Goal: Task Accomplishment & Management: Complete application form

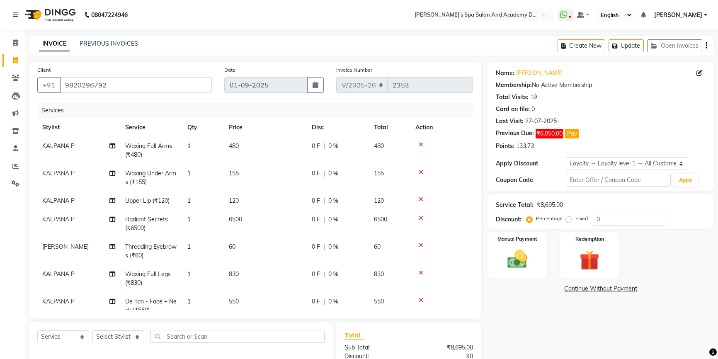
select select "6316"
select select "service"
select select "1: Object"
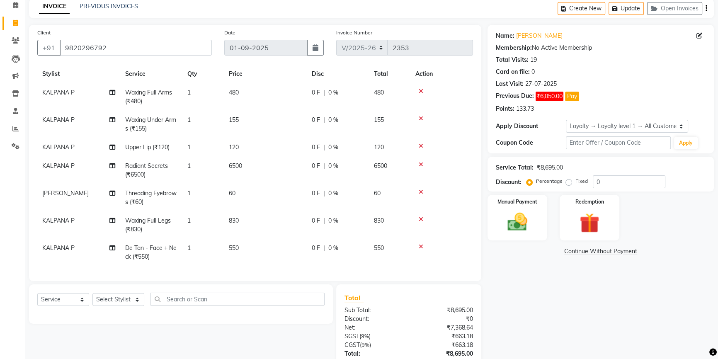
scroll to position [75, 0]
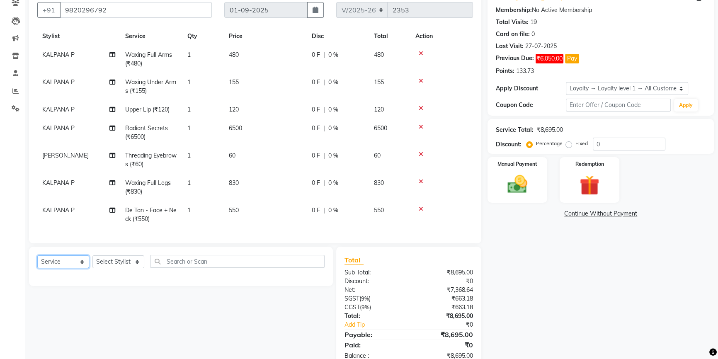
click at [83, 261] on select "Select Service Product Membership Package Voucher Prepaid Gift Card" at bounding box center [63, 261] width 52 height 13
select select "membership"
click at [37, 255] on select "Select Service Product Membership Package Voucher Prepaid Gift Card" at bounding box center [63, 261] width 52 height 13
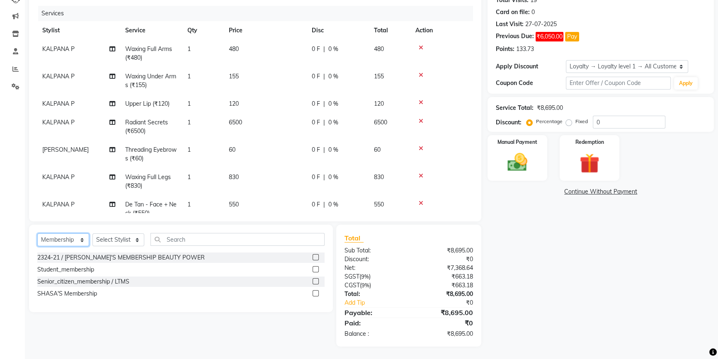
scroll to position [22, 0]
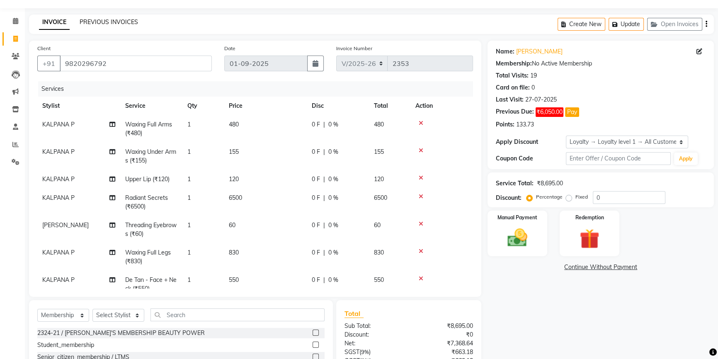
click at [123, 22] on link "PREVIOUS INVOICES" at bounding box center [109, 21] width 58 height 7
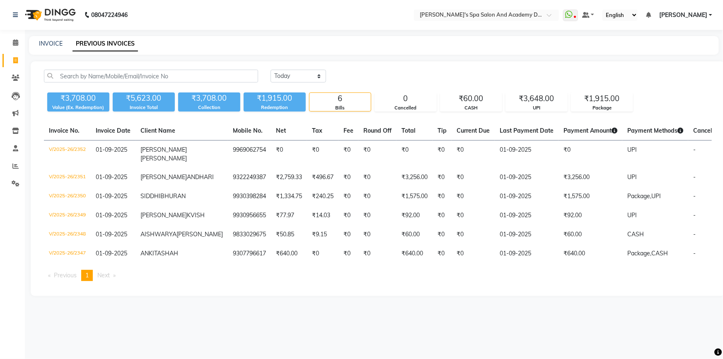
click at [37, 47] on div "INVOICE PREVIOUS INVOICES" at bounding box center [369, 43] width 680 height 9
click at [45, 44] on link "INVOICE" at bounding box center [51, 43] width 24 height 7
select select "6316"
select select "service"
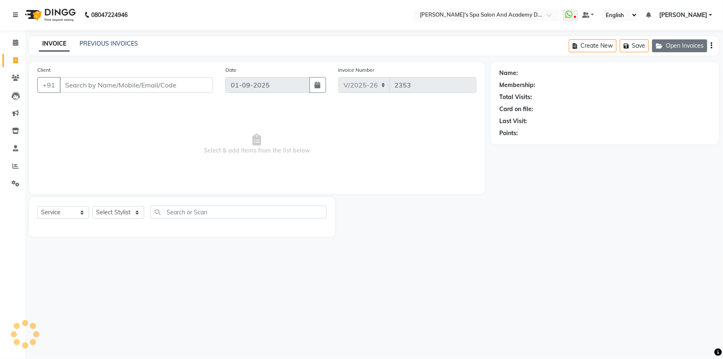
click at [685, 46] on button "Open Invoices" at bounding box center [679, 45] width 55 height 13
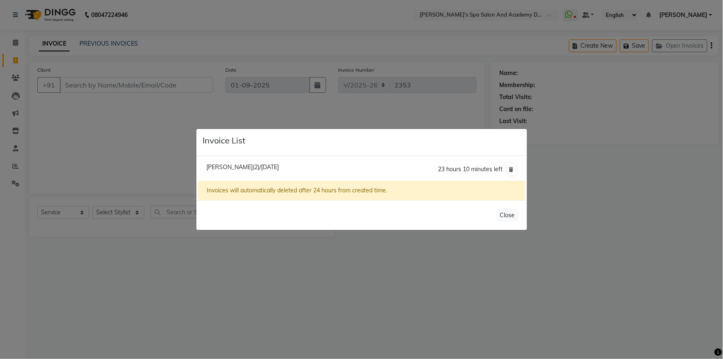
click at [237, 170] on span "[PERSON_NAME](2)/[DATE]" at bounding box center [242, 166] width 73 height 7
type input "9820296792"
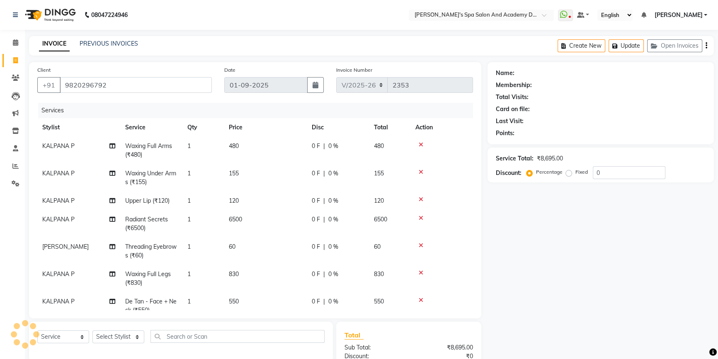
select select "1: Object"
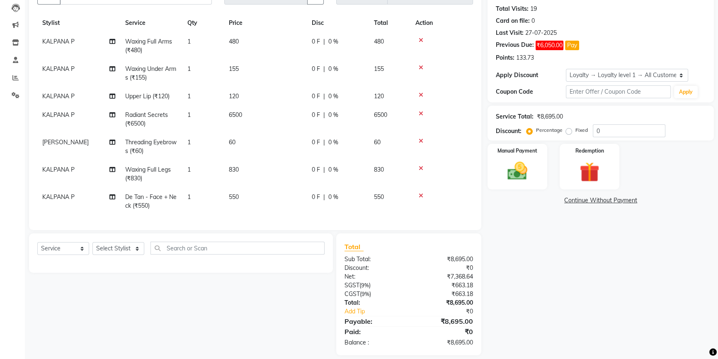
scroll to position [97, 0]
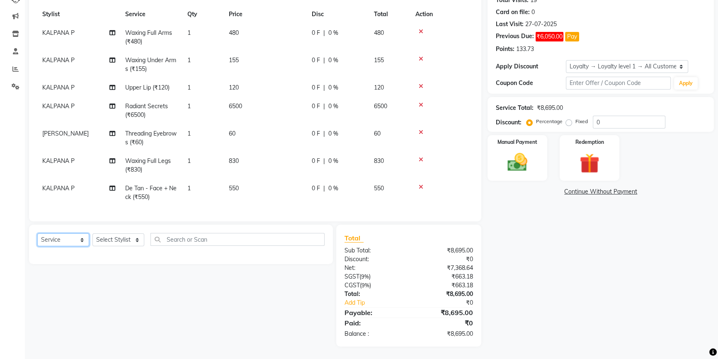
click at [70, 240] on select "Select Service Product Membership Package Voucher Prepaid Gift Card" at bounding box center [63, 239] width 52 height 13
select select "membership"
click at [37, 233] on select "Select Service Product Membership Package Voucher Prepaid Gift Card" at bounding box center [63, 239] width 52 height 13
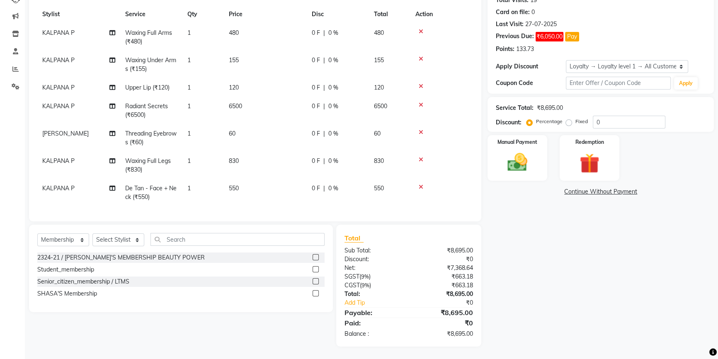
click at [314, 294] on label at bounding box center [315, 293] width 6 height 6
click at [314, 294] on input "checkbox" at bounding box center [314, 293] width 5 height 5
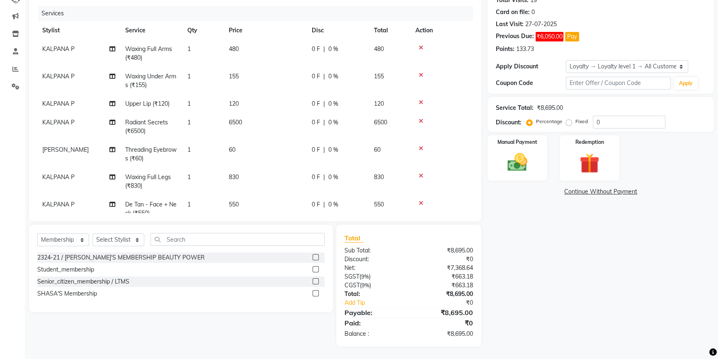
scroll to position [22, 0]
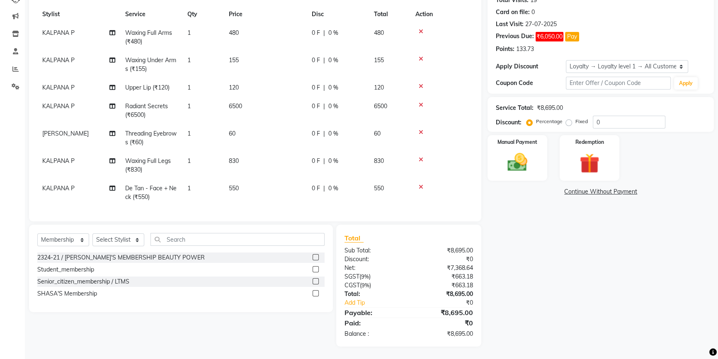
click at [316, 295] on label at bounding box center [315, 293] width 6 height 6
click at [316, 295] on input "checkbox" at bounding box center [314, 293] width 5 height 5
click at [316, 295] on label at bounding box center [315, 293] width 6 height 6
click at [316, 295] on input "checkbox" at bounding box center [314, 293] width 5 height 5
click at [316, 295] on label at bounding box center [315, 293] width 6 height 6
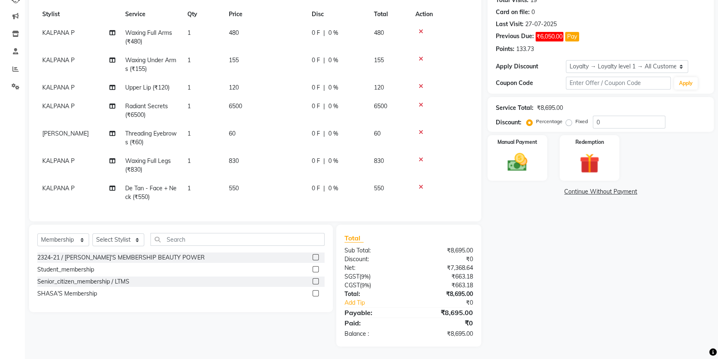
click at [316, 295] on input "checkbox" at bounding box center [314, 293] width 5 height 5
click at [315, 293] on label at bounding box center [315, 293] width 6 height 6
click at [315, 293] on input "checkbox" at bounding box center [314, 293] width 5 height 5
checkbox input "false"
click at [129, 238] on select "Select Stylist Admin [PERSON_NAME] [PERSON_NAME] DIRECT 1 [PERSON_NAME] [PERSON…" at bounding box center [118, 239] width 52 height 13
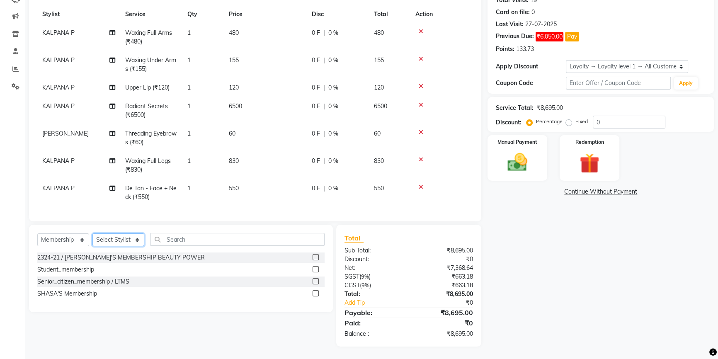
select select "47362"
click at [92, 233] on select "Select Stylist Admin [PERSON_NAME] [PERSON_NAME] DIRECT 1 [PERSON_NAME] [PERSON…" at bounding box center [118, 239] width 52 height 13
click at [316, 294] on label at bounding box center [315, 293] width 6 height 6
click at [316, 294] on input "checkbox" at bounding box center [314, 293] width 5 height 5
select select "select"
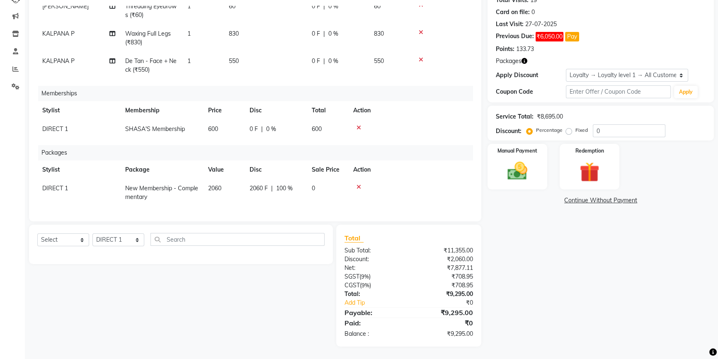
scroll to position [0, 0]
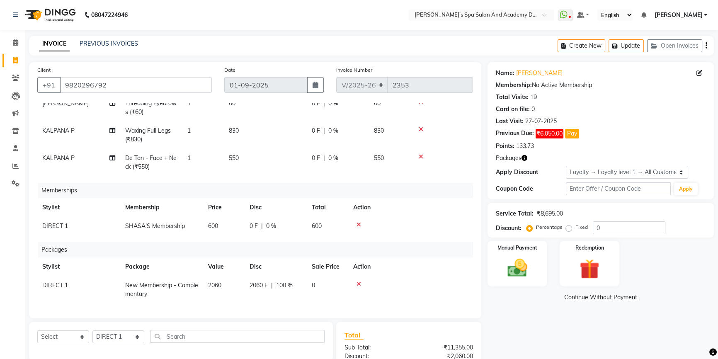
click at [288, 46] on div "INVOICE PREVIOUS INVOICES Create New Update Open Invoices" at bounding box center [371, 45] width 684 height 19
click at [12, 60] on span at bounding box center [15, 61] width 15 height 10
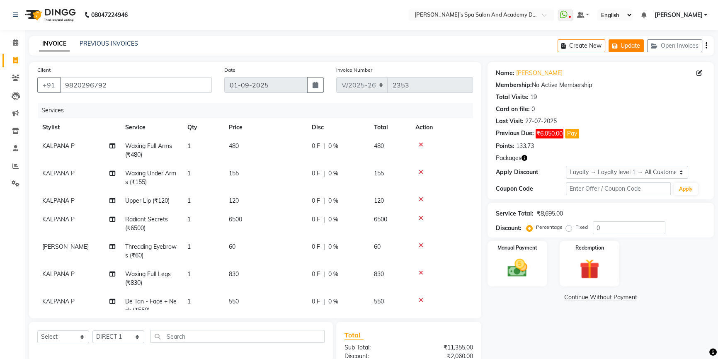
click at [620, 43] on button "Update" at bounding box center [625, 45] width 35 height 13
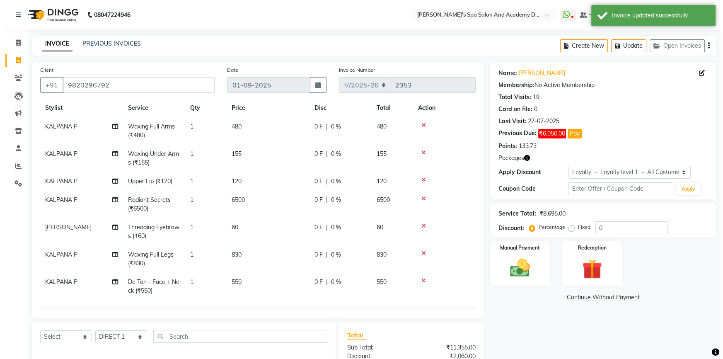
scroll to position [37, 0]
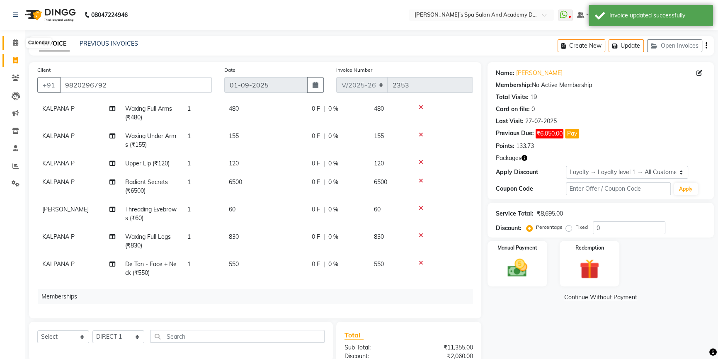
click at [15, 43] on icon at bounding box center [15, 42] width 5 height 6
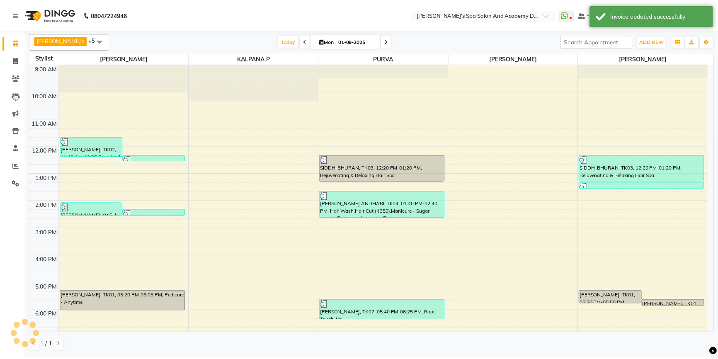
scroll to position [41, 0]
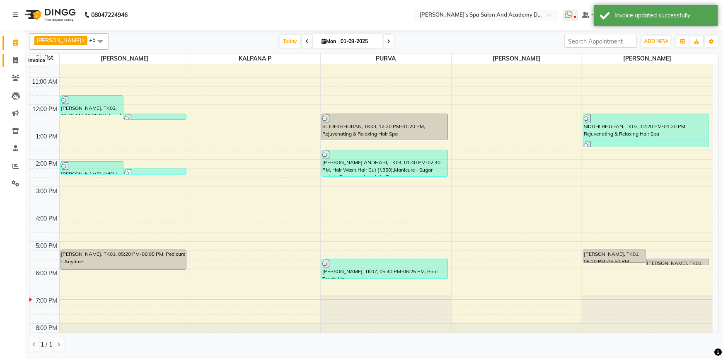
click at [17, 61] on icon at bounding box center [15, 60] width 5 height 6
select select "6316"
select select "service"
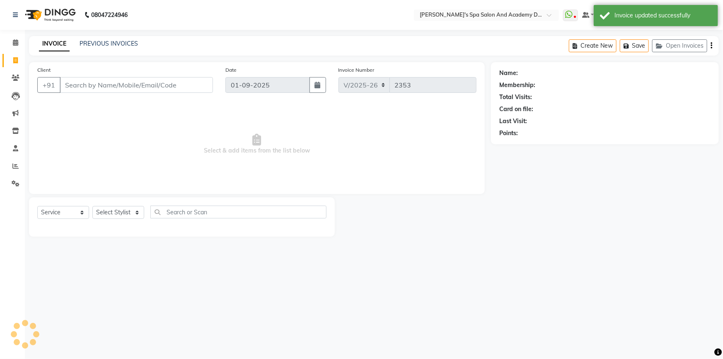
click at [82, 87] on input "Client" at bounding box center [136, 85] width 153 height 16
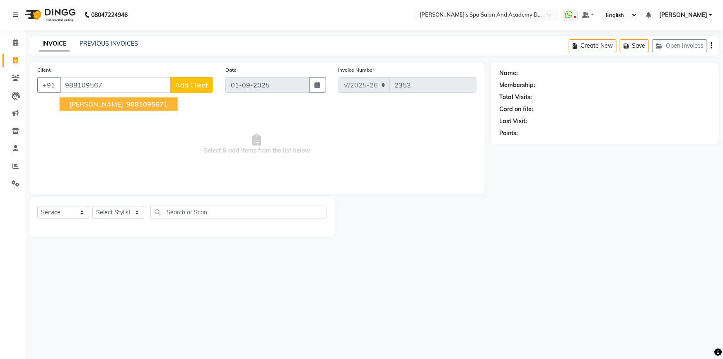
click at [88, 104] on span "[PERSON_NAME]" at bounding box center [96, 104] width 53 height 8
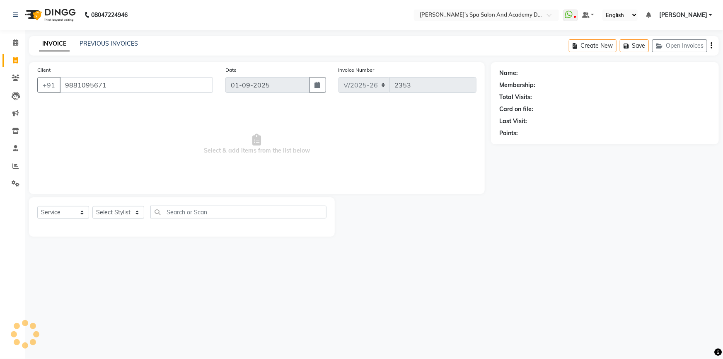
type input "9881095671"
select select "1: Object"
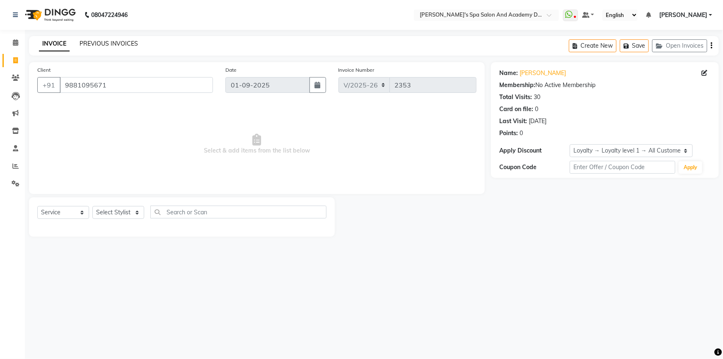
click at [92, 42] on link "PREVIOUS INVOICES" at bounding box center [109, 43] width 58 height 7
click at [674, 44] on button "Open Invoices" at bounding box center [679, 45] width 55 height 13
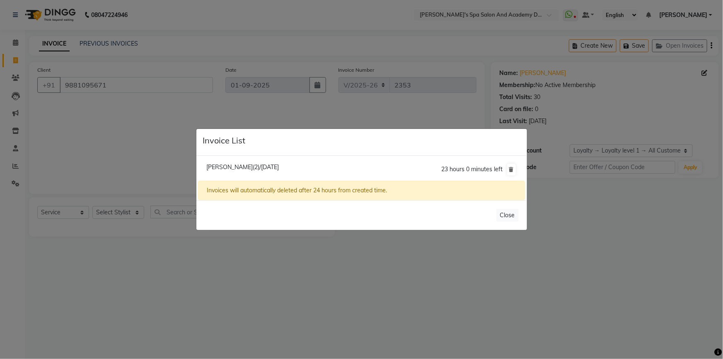
click at [216, 166] on span "[PERSON_NAME](2)/[DATE]" at bounding box center [242, 166] width 73 height 7
type input "9820296792"
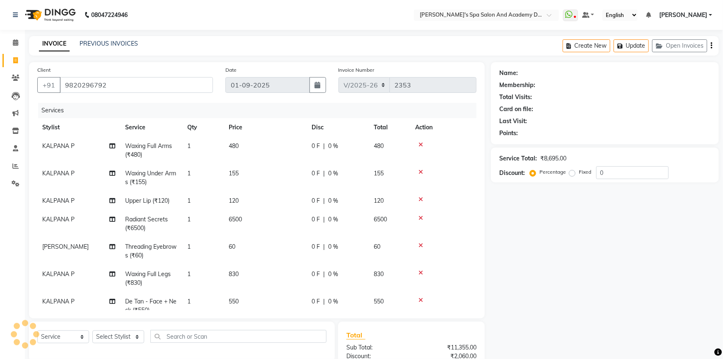
select select "1: Object"
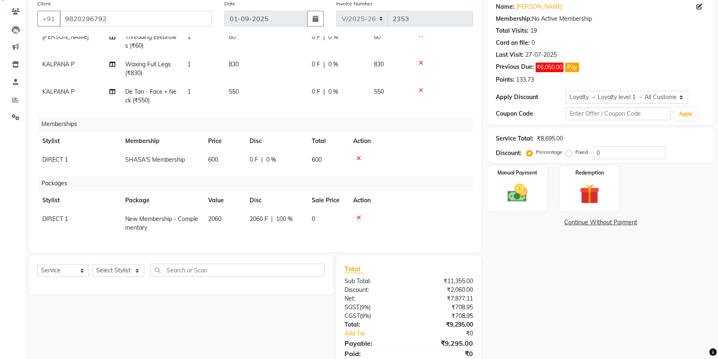
scroll to position [97, 0]
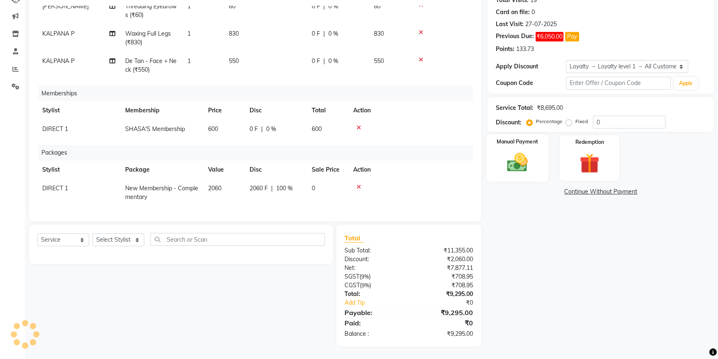
click at [520, 161] on img at bounding box center [518, 162] width 34 height 24
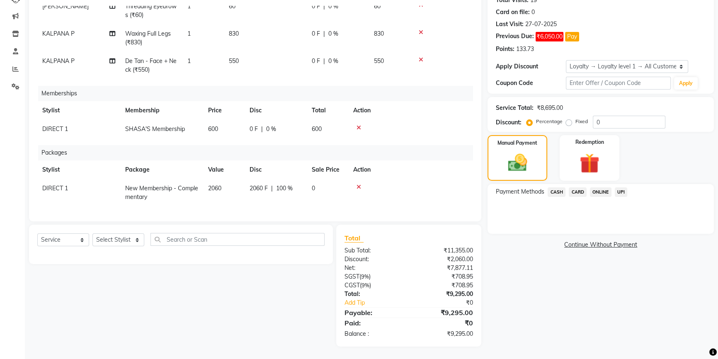
click at [620, 192] on span "UPI" at bounding box center [620, 192] width 13 height 10
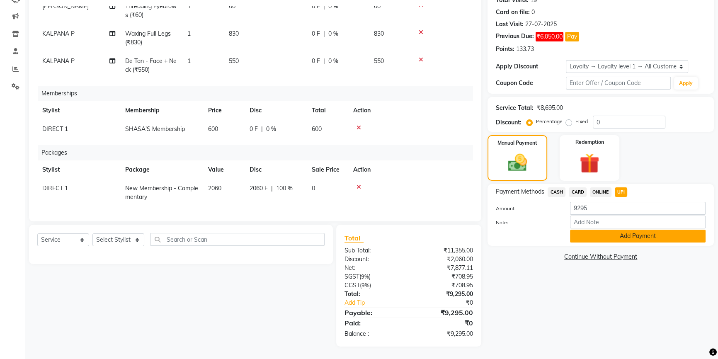
click at [621, 235] on button "Add Payment" at bounding box center [637, 236] width 135 height 13
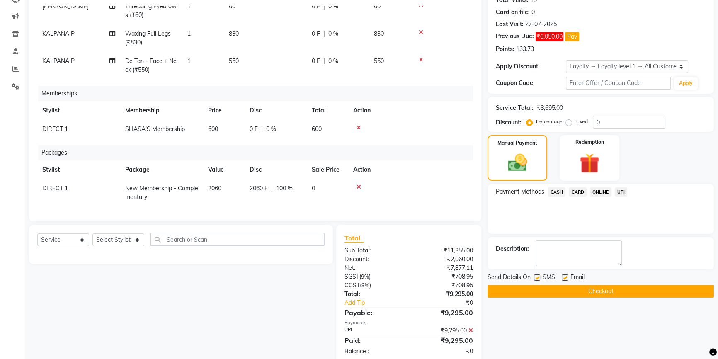
scroll to position [156, 0]
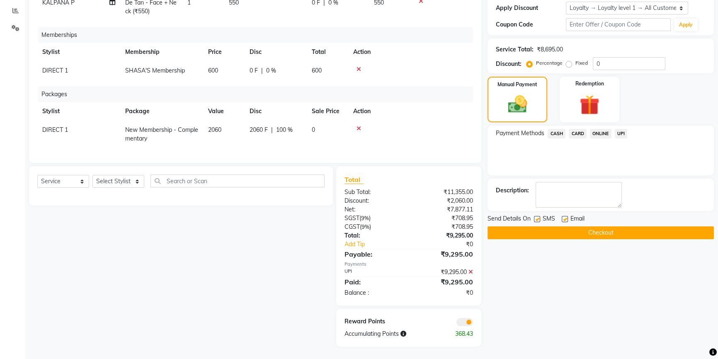
click at [608, 232] on button "Checkout" at bounding box center [600, 232] width 226 height 13
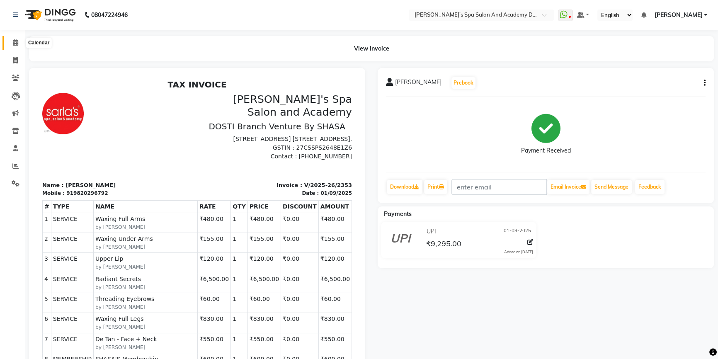
click at [14, 39] on icon at bounding box center [15, 42] width 5 height 6
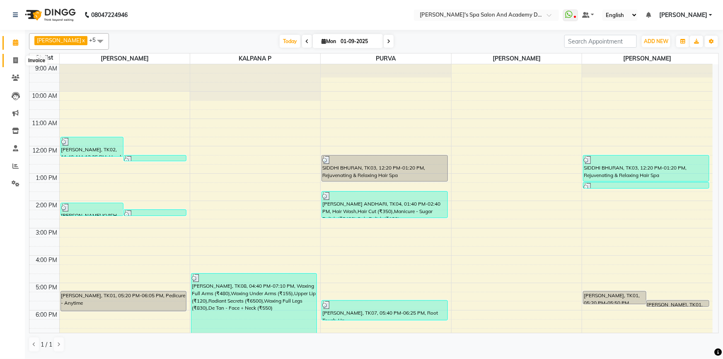
click at [12, 61] on span at bounding box center [15, 61] width 15 height 10
select select "6316"
select select "service"
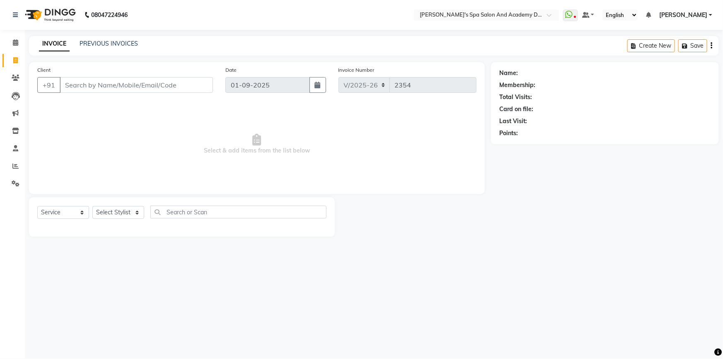
click at [91, 87] on input "Client" at bounding box center [136, 85] width 153 height 16
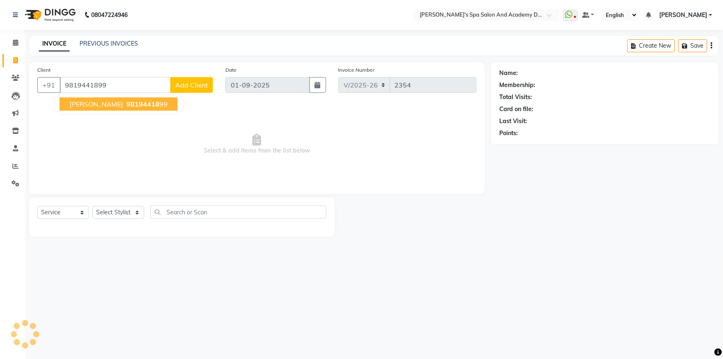
type input "9819441899"
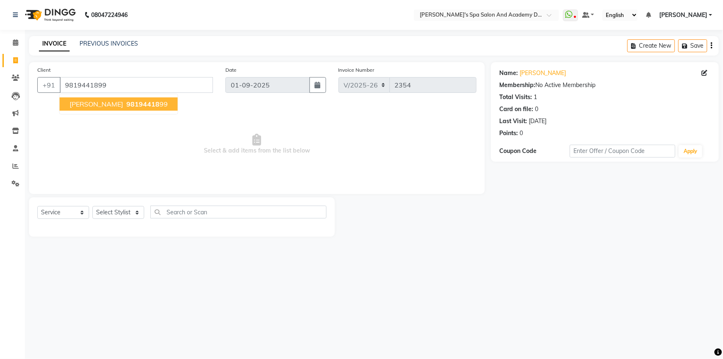
click at [123, 103] on span "[PERSON_NAME]" at bounding box center [96, 104] width 53 height 8
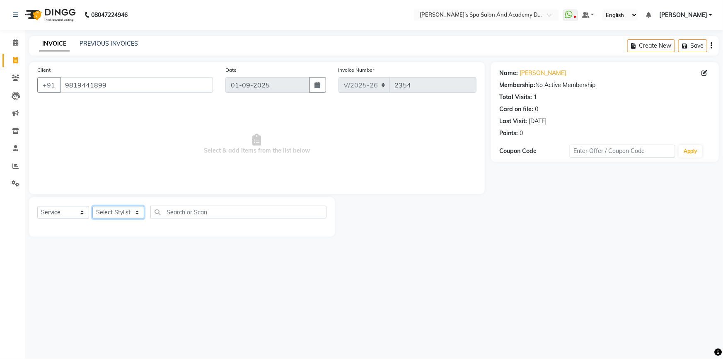
click at [114, 210] on select "Select Stylist Admin [PERSON_NAME] [PERSON_NAME] DIRECT 1 [PERSON_NAME] [PERSON…" at bounding box center [118, 212] width 52 height 13
select select "63504"
click at [92, 206] on select "Select Stylist Admin [PERSON_NAME] [PERSON_NAME] DIRECT 1 [PERSON_NAME] [PERSON…" at bounding box center [118, 212] width 52 height 13
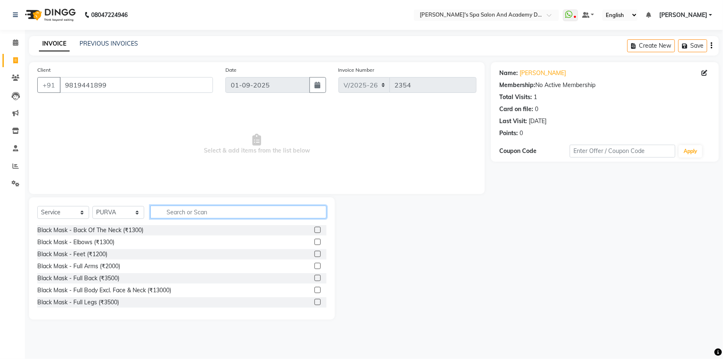
click at [173, 211] on input "text" at bounding box center [238, 212] width 176 height 13
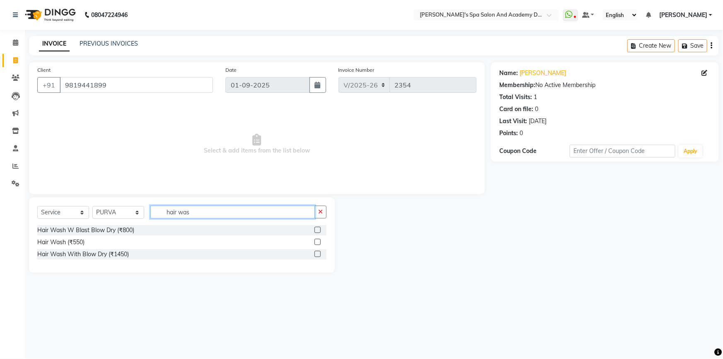
type input "hair was"
click at [317, 240] on label at bounding box center [317, 242] width 6 height 6
click at [317, 240] on input "checkbox" at bounding box center [316, 241] width 5 height 5
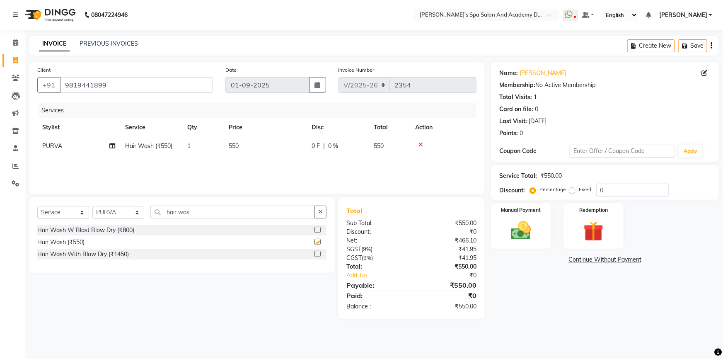
checkbox input "false"
click at [528, 230] on img at bounding box center [521, 230] width 34 height 24
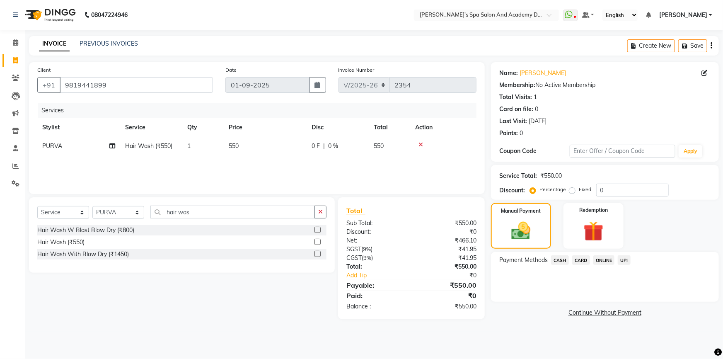
click at [626, 261] on span "UPI" at bounding box center [624, 260] width 13 height 10
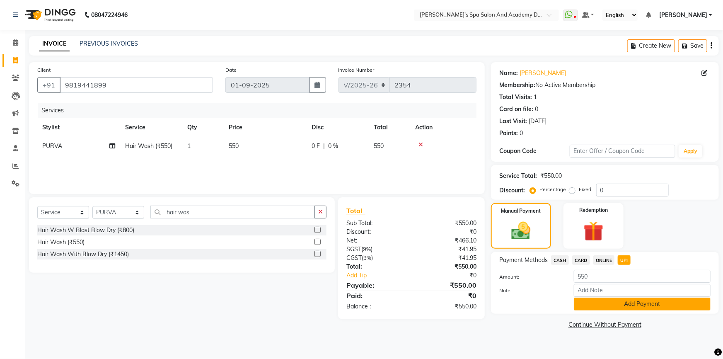
click at [639, 305] on button "Add Payment" at bounding box center [642, 303] width 137 height 13
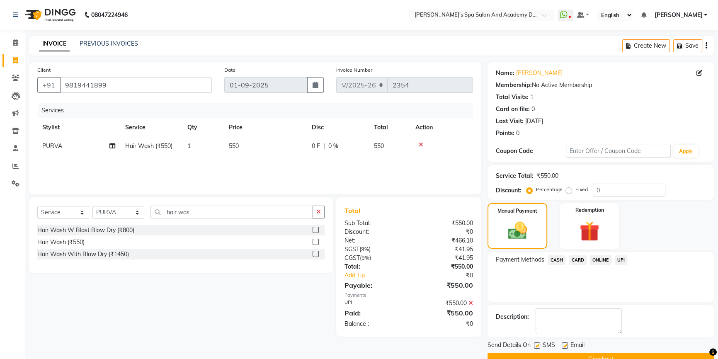
scroll to position [18, 0]
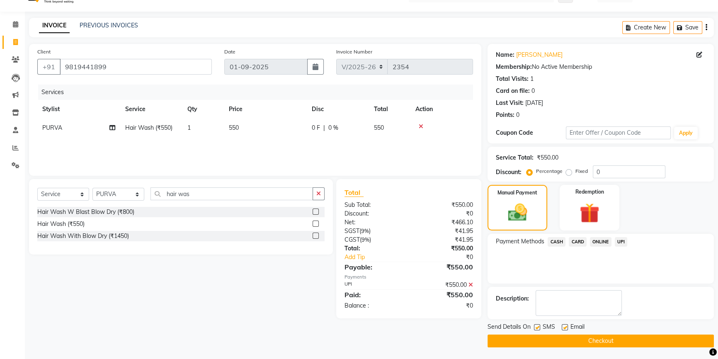
click at [568, 343] on button "Checkout" at bounding box center [600, 340] width 226 height 13
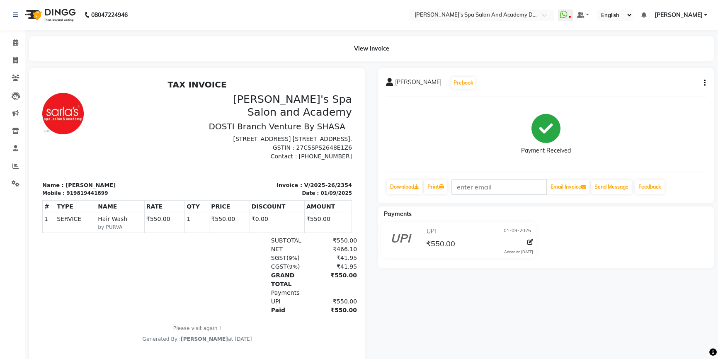
scroll to position [6, 0]
click at [13, 43] on icon at bounding box center [15, 42] width 5 height 6
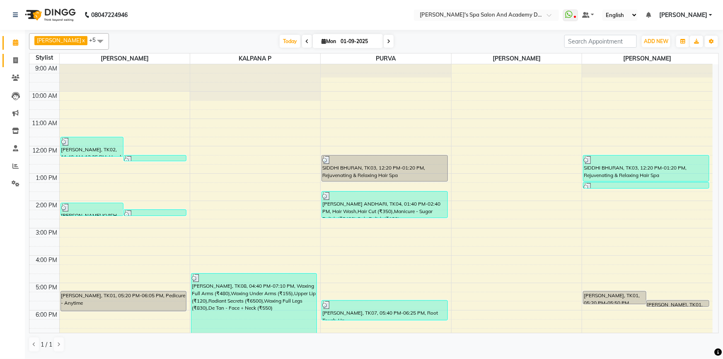
click at [17, 60] on icon at bounding box center [15, 60] width 5 height 6
select select "6316"
select select "service"
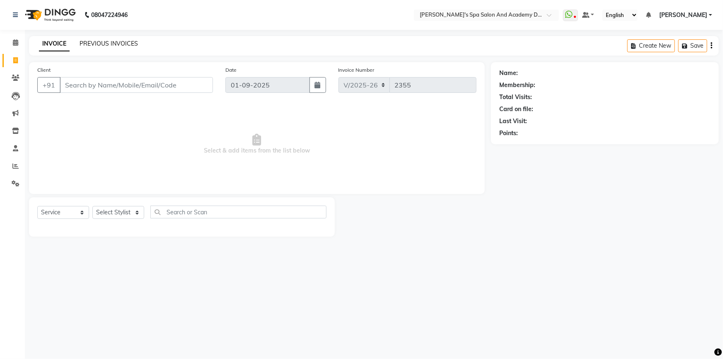
click at [87, 42] on link "PREVIOUS INVOICES" at bounding box center [109, 43] width 58 height 7
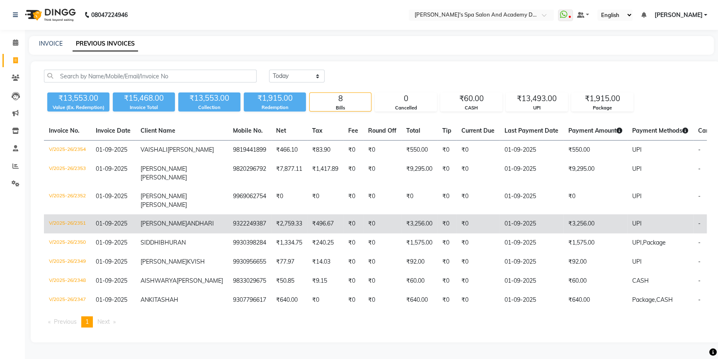
scroll to position [51, 0]
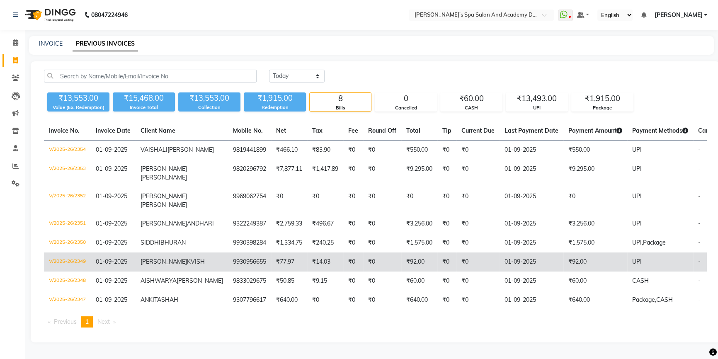
click at [169, 252] on td "[PERSON_NAME] KVISH" at bounding box center [181, 261] width 92 height 19
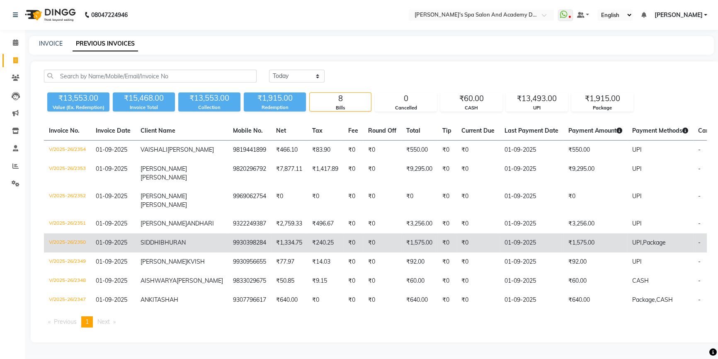
click at [160, 239] on span "BHURAN" at bounding box center [172, 242] width 25 height 7
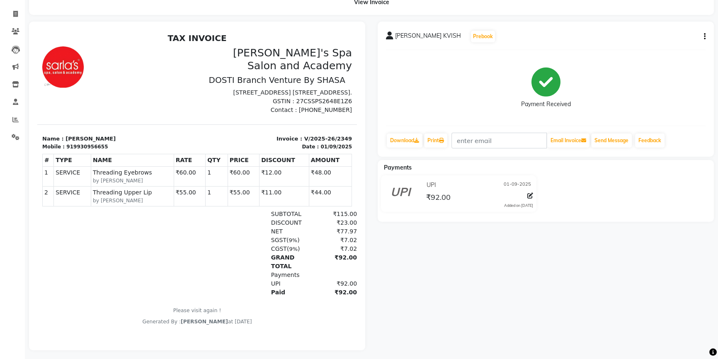
scroll to position [55, 0]
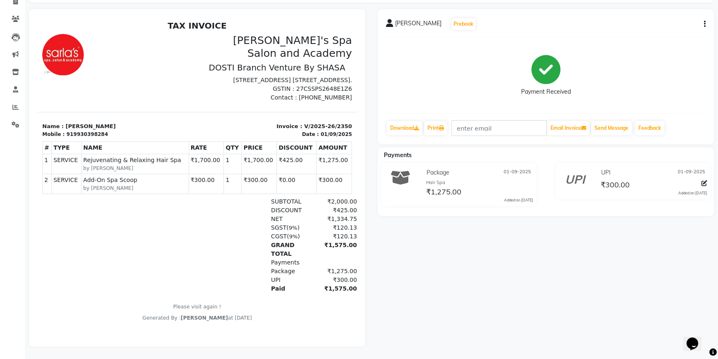
scroll to position [64, 0]
click at [16, 16] on icon at bounding box center [16, 19] width 8 height 6
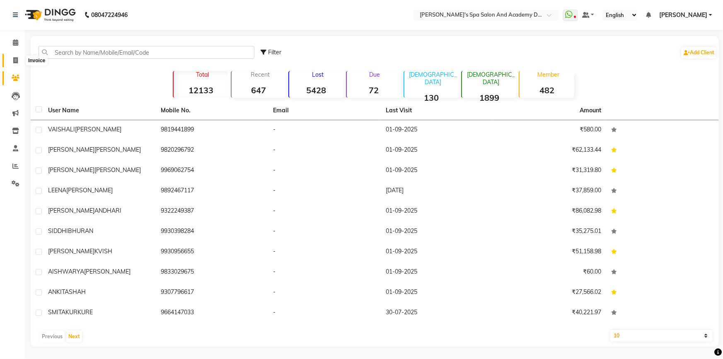
click at [15, 62] on icon at bounding box center [15, 60] width 5 height 6
select select "service"
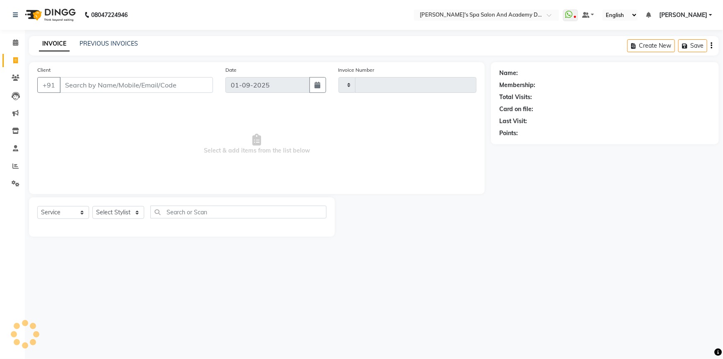
type input "2355"
select select "6316"
click at [12, 60] on span at bounding box center [15, 61] width 15 height 10
select select "6316"
select select "service"
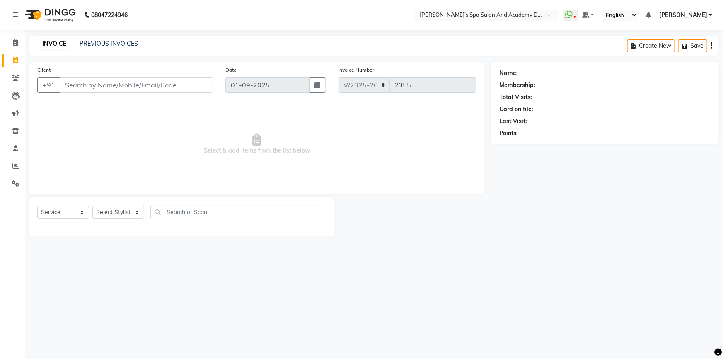
click at [94, 39] on div "PREVIOUS INVOICES" at bounding box center [109, 43] width 58 height 9
click at [96, 44] on link "PREVIOUS INVOICES" at bounding box center [109, 43] width 58 height 7
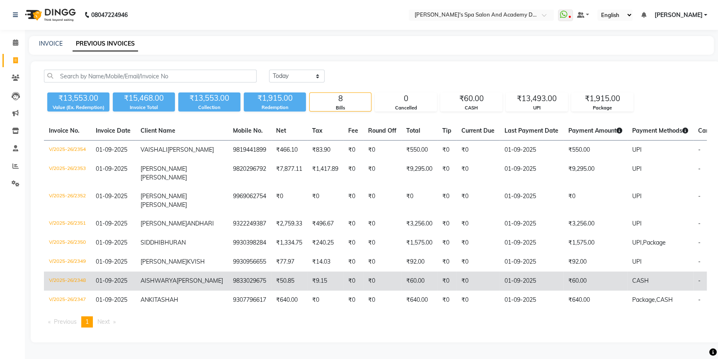
scroll to position [51, 0]
